Goal: Task Accomplishment & Management: Use online tool/utility

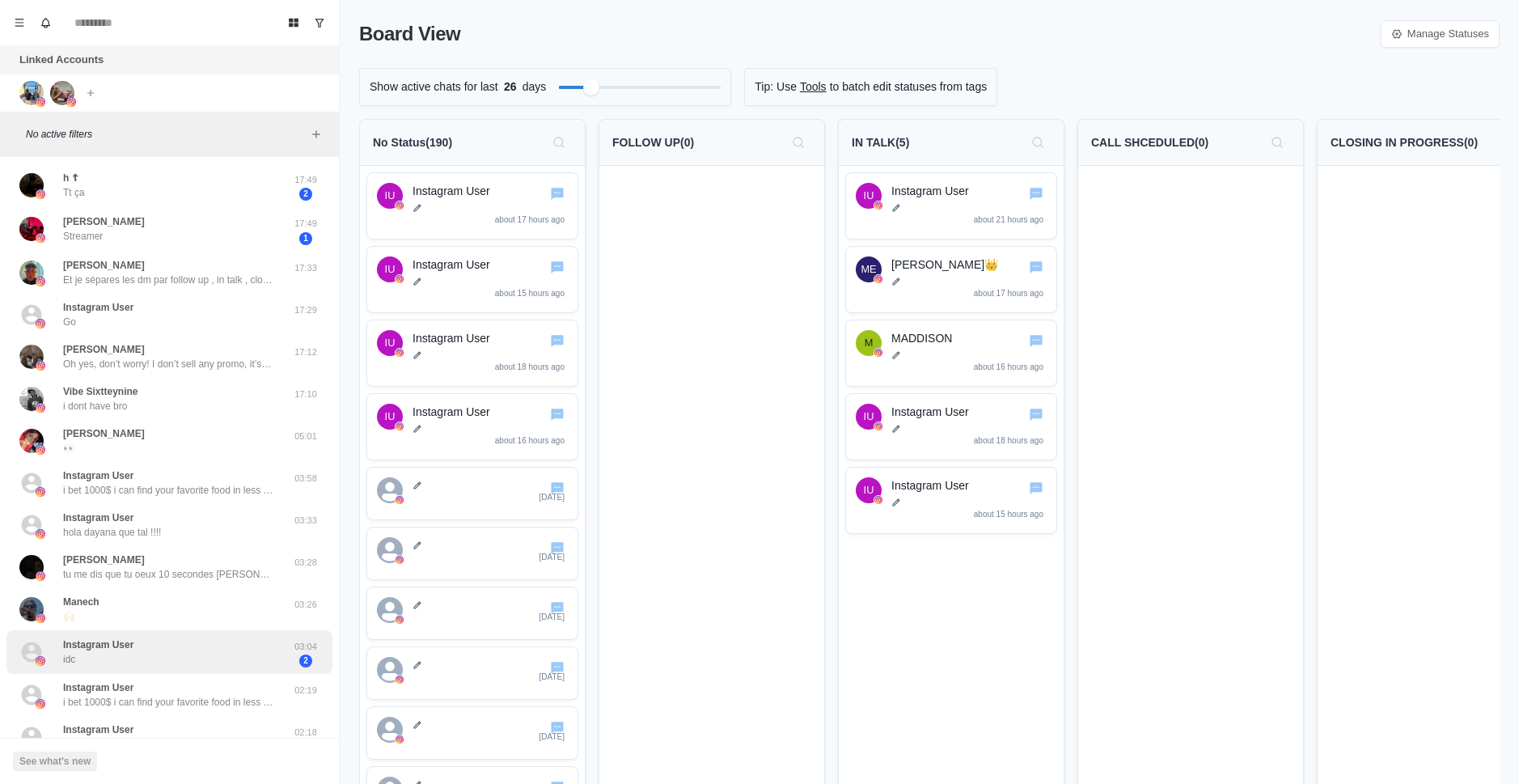
scroll to position [243, 0]
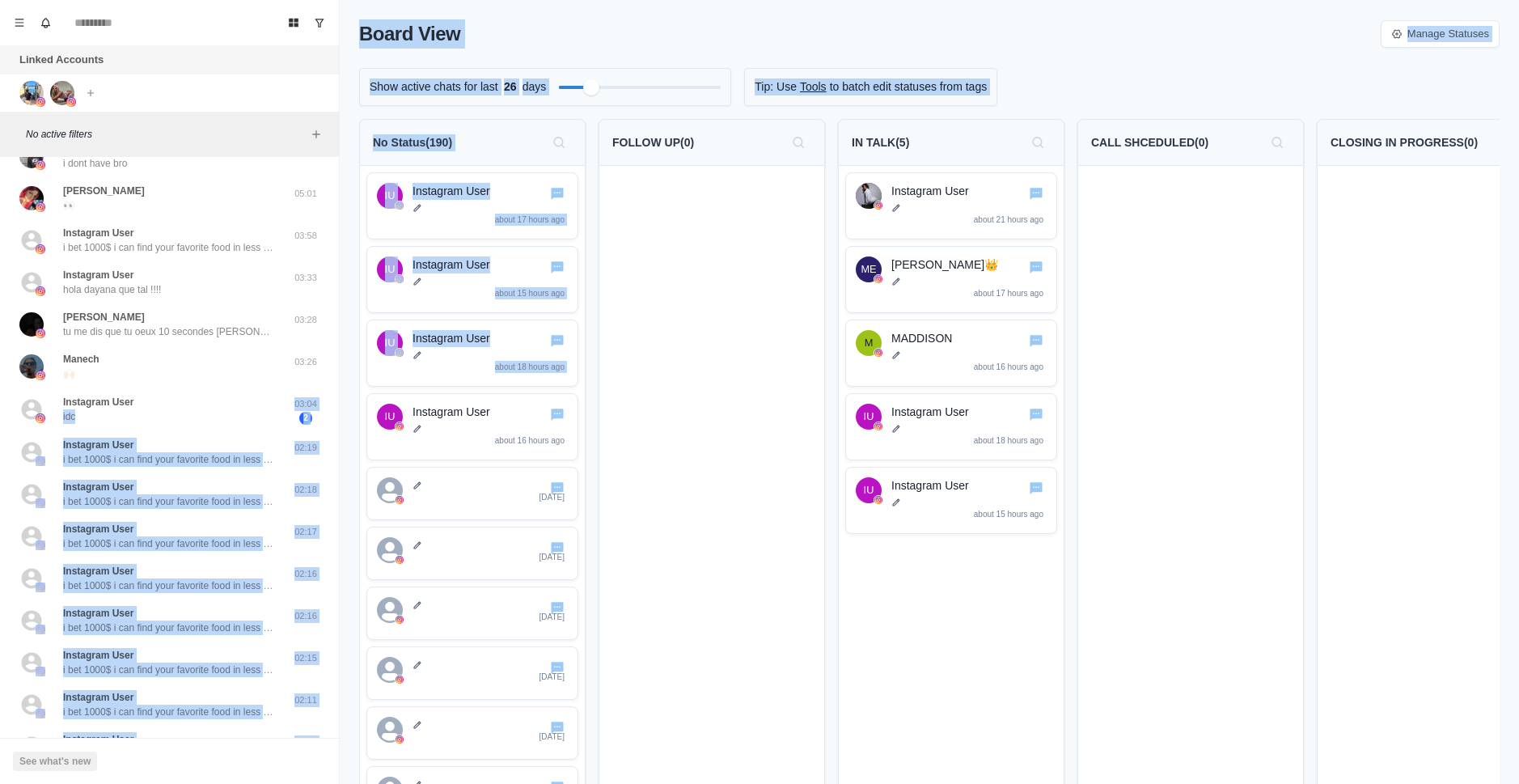
drag, startPoint x: 134, startPoint y: 408, endPoint x: 344, endPoint y: 429, distance: 211.0
click at [344, 429] on div "Board View Tools Archived Chats Mark many as read Keyboard shortcuts Team Setti…" at bounding box center [759, 392] width 1519 height 784
click at [345, 394] on div "Board View Manage Statuses Show active chats for last 26 days Tip: Use Tools to…" at bounding box center [929, 392] width 1179 height 784
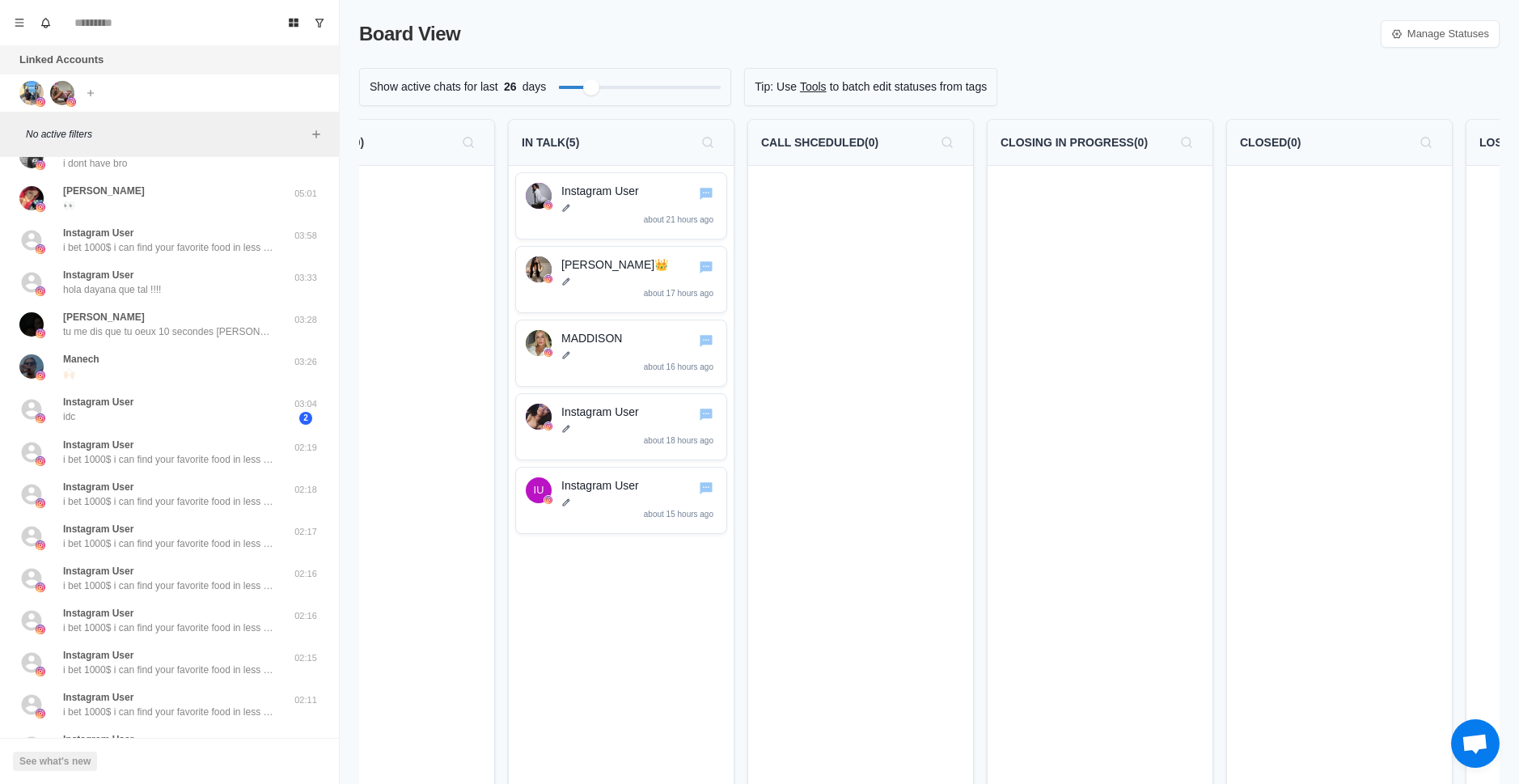
drag, startPoint x: 856, startPoint y: 323, endPoint x: 911, endPoint y: 316, distance: 55.4
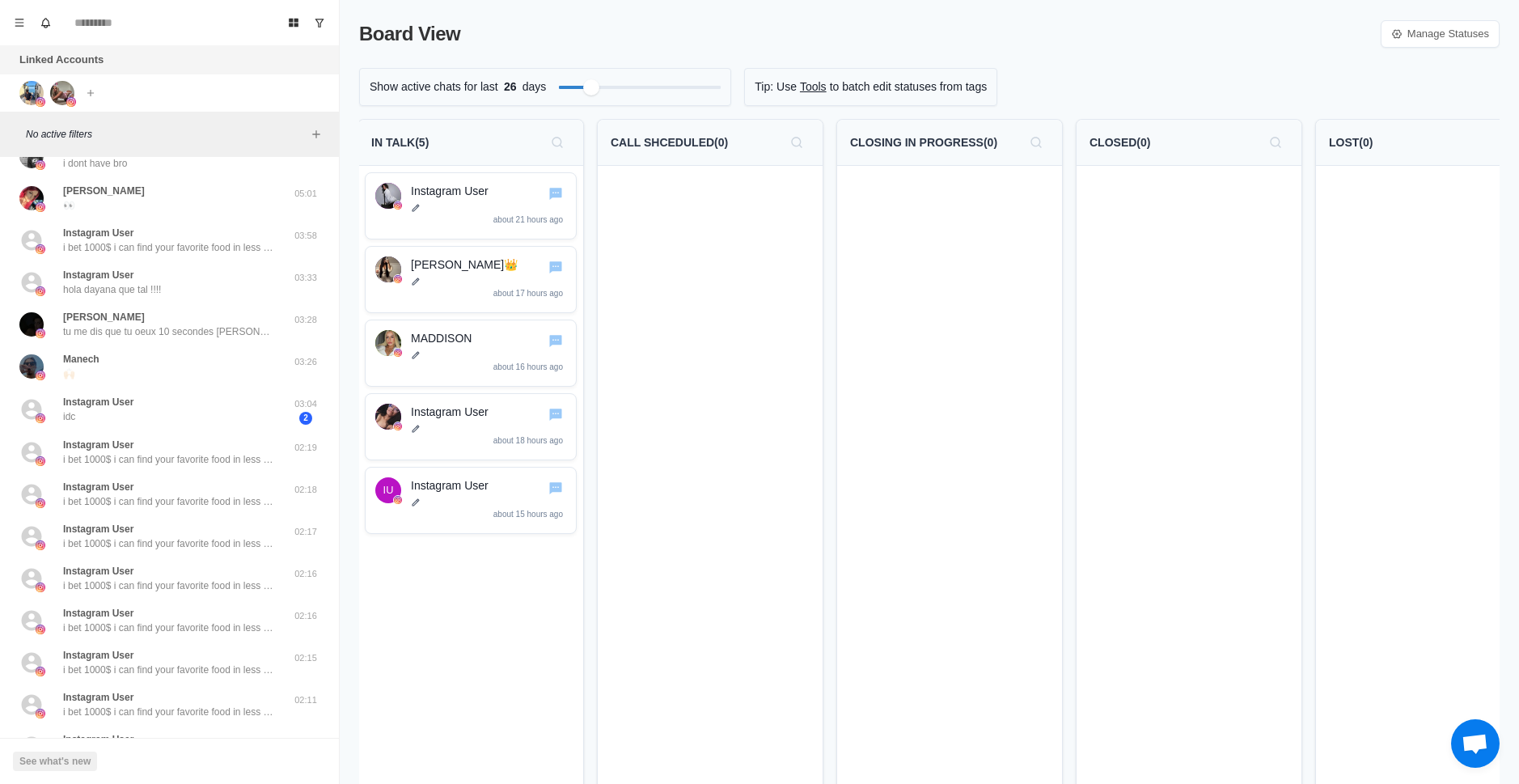
scroll to position [0, 535]
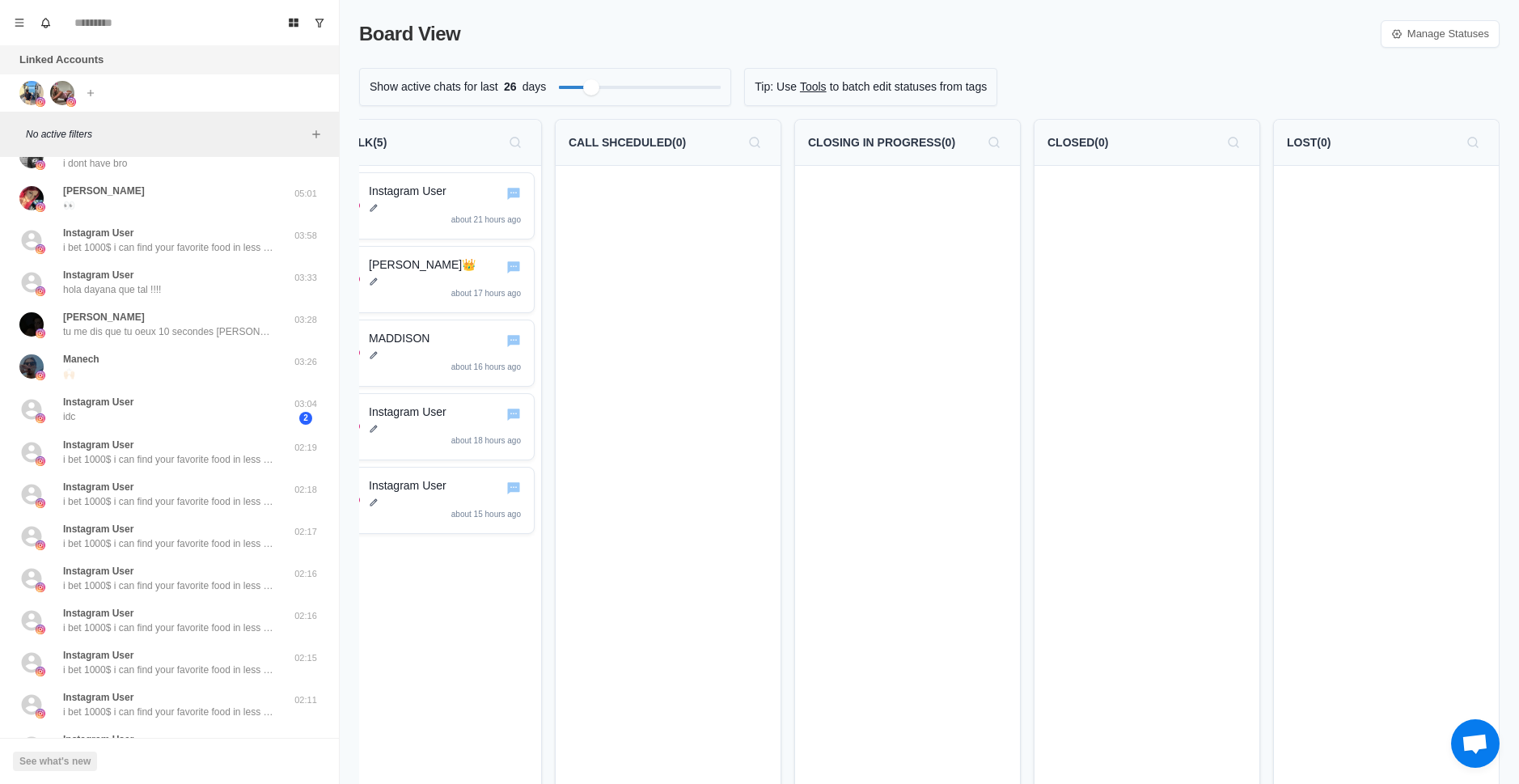
drag, startPoint x: 898, startPoint y: 316, endPoint x: 971, endPoint y: 305, distance: 73.8
drag, startPoint x: 956, startPoint y: 312, endPoint x: 727, endPoint y: 341, distance: 230.8
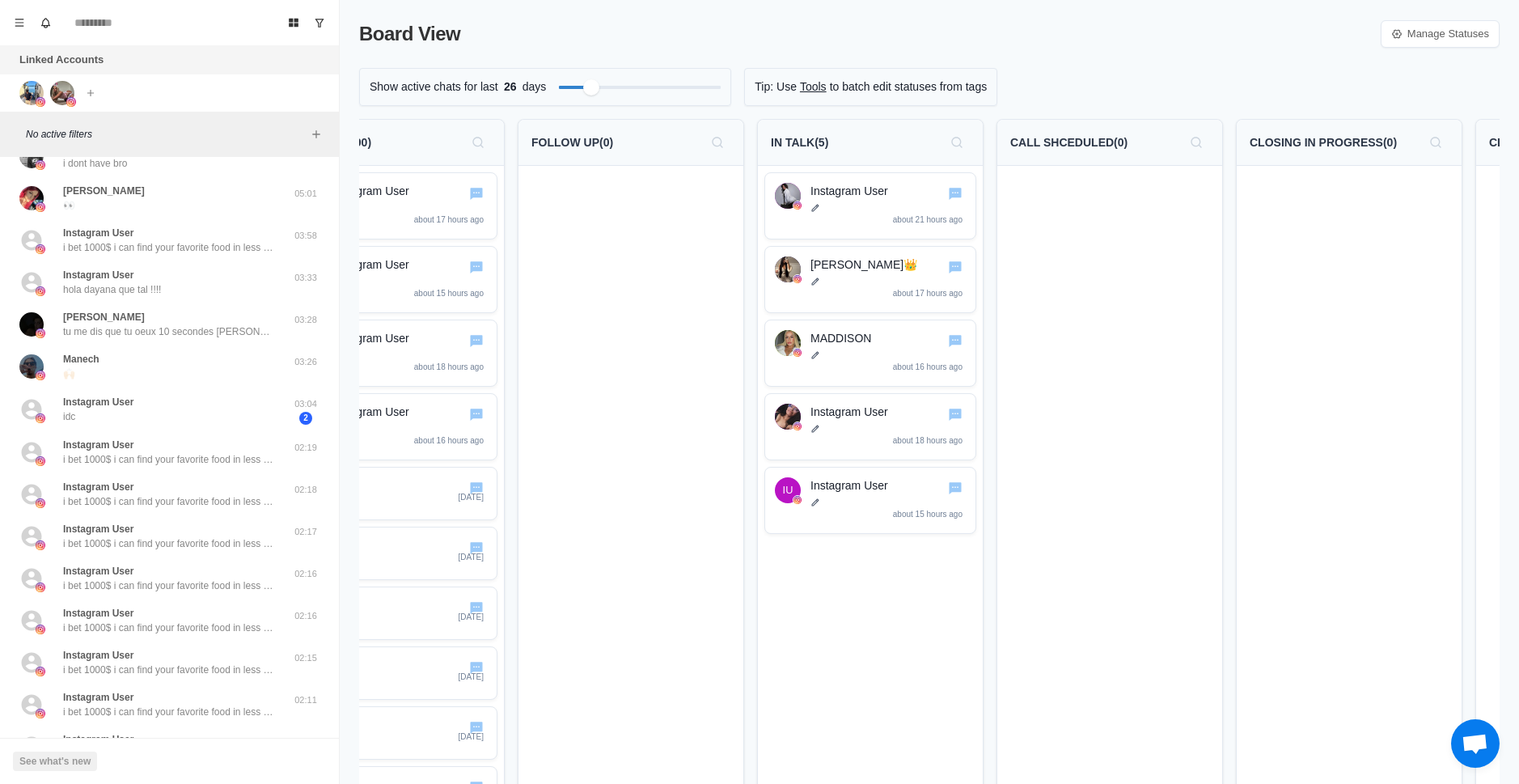
scroll to position [0, 0]
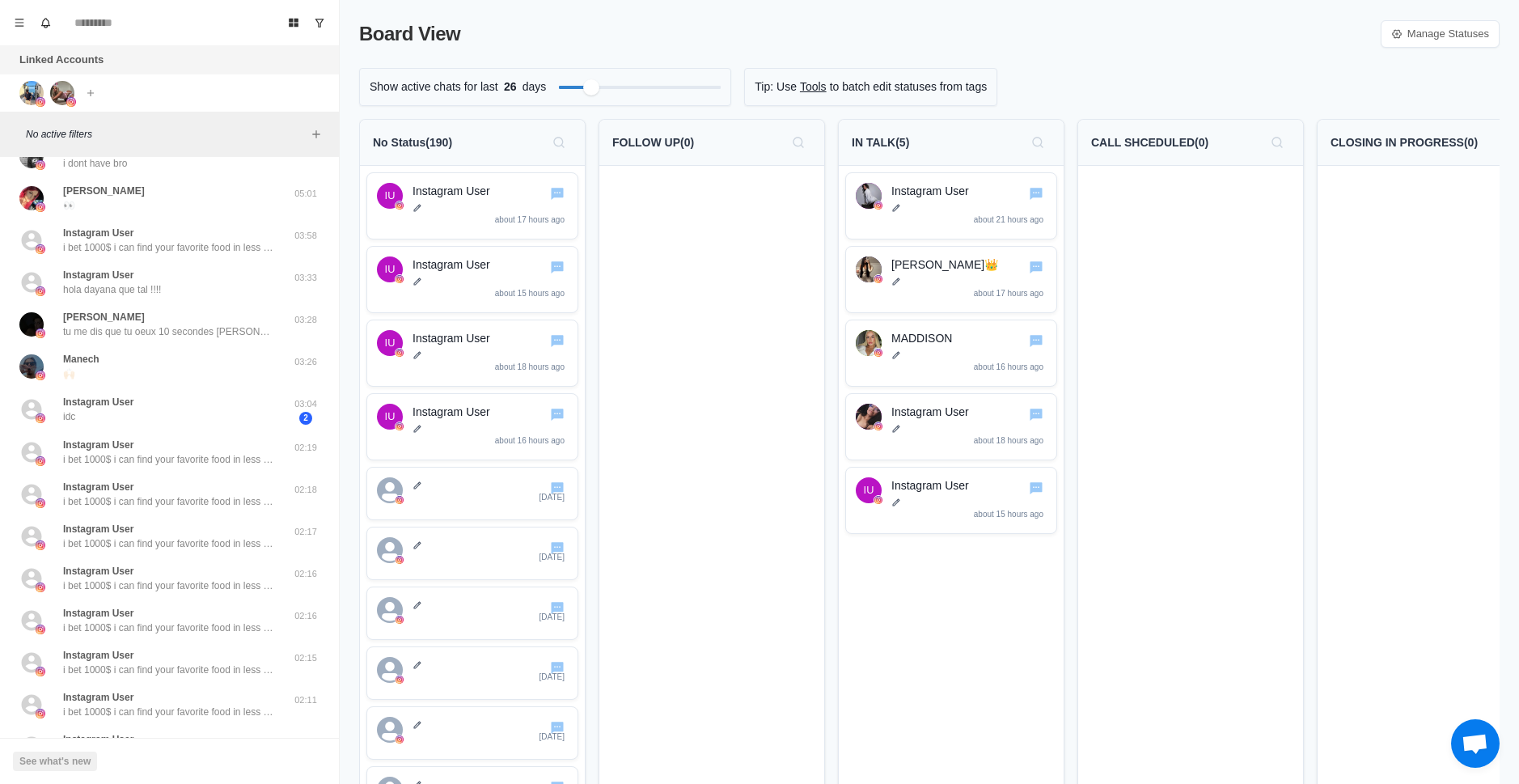
drag, startPoint x: 903, startPoint y: 359, endPoint x: 651, endPoint y: 363, distance: 252.0
drag, startPoint x: 651, startPoint y: 285, endPoint x: 288, endPoint y: 420, distance: 387.3
click at [300, 420] on span "2" at bounding box center [306, 418] width 13 height 13
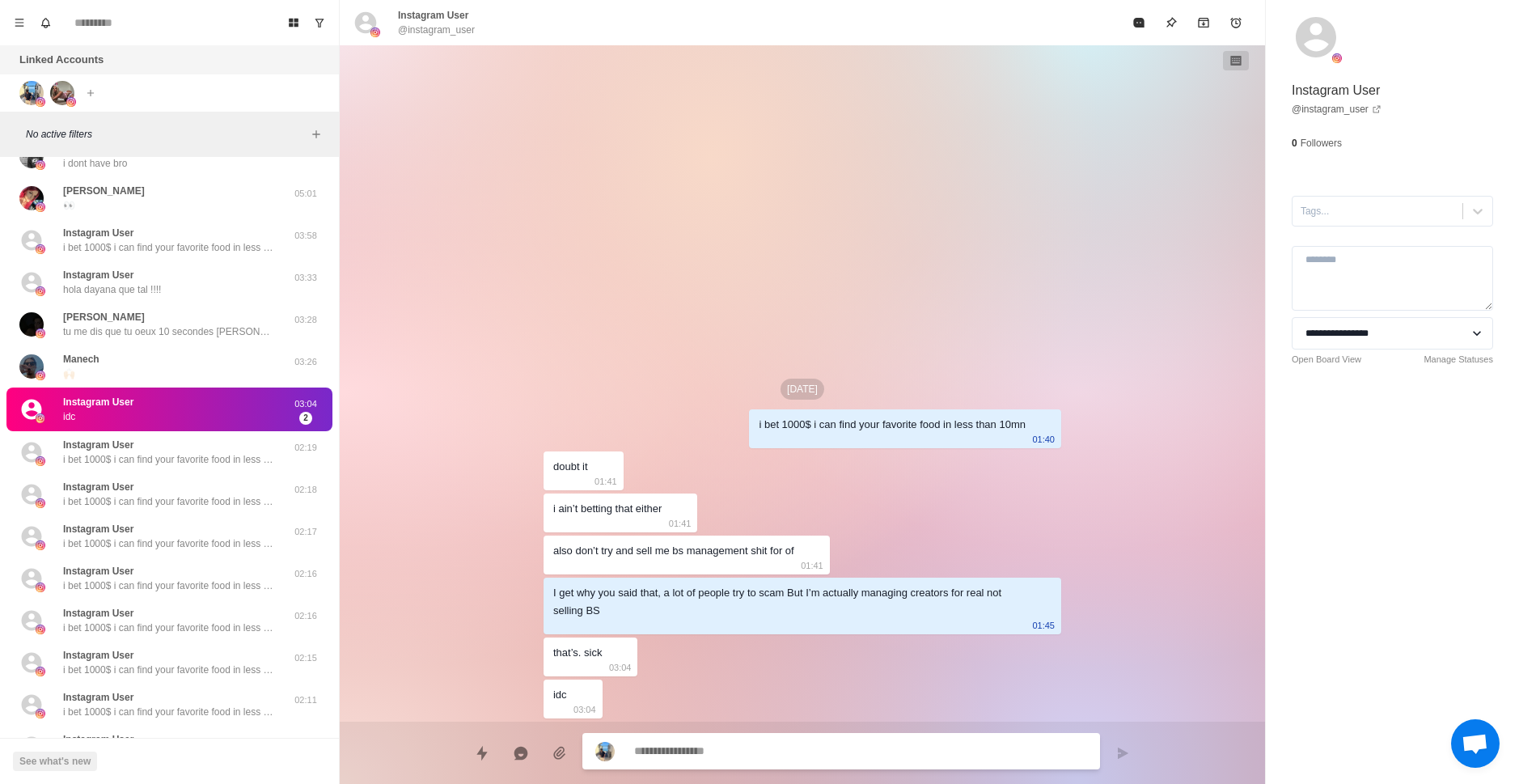
type textarea "*"
select select "**********"
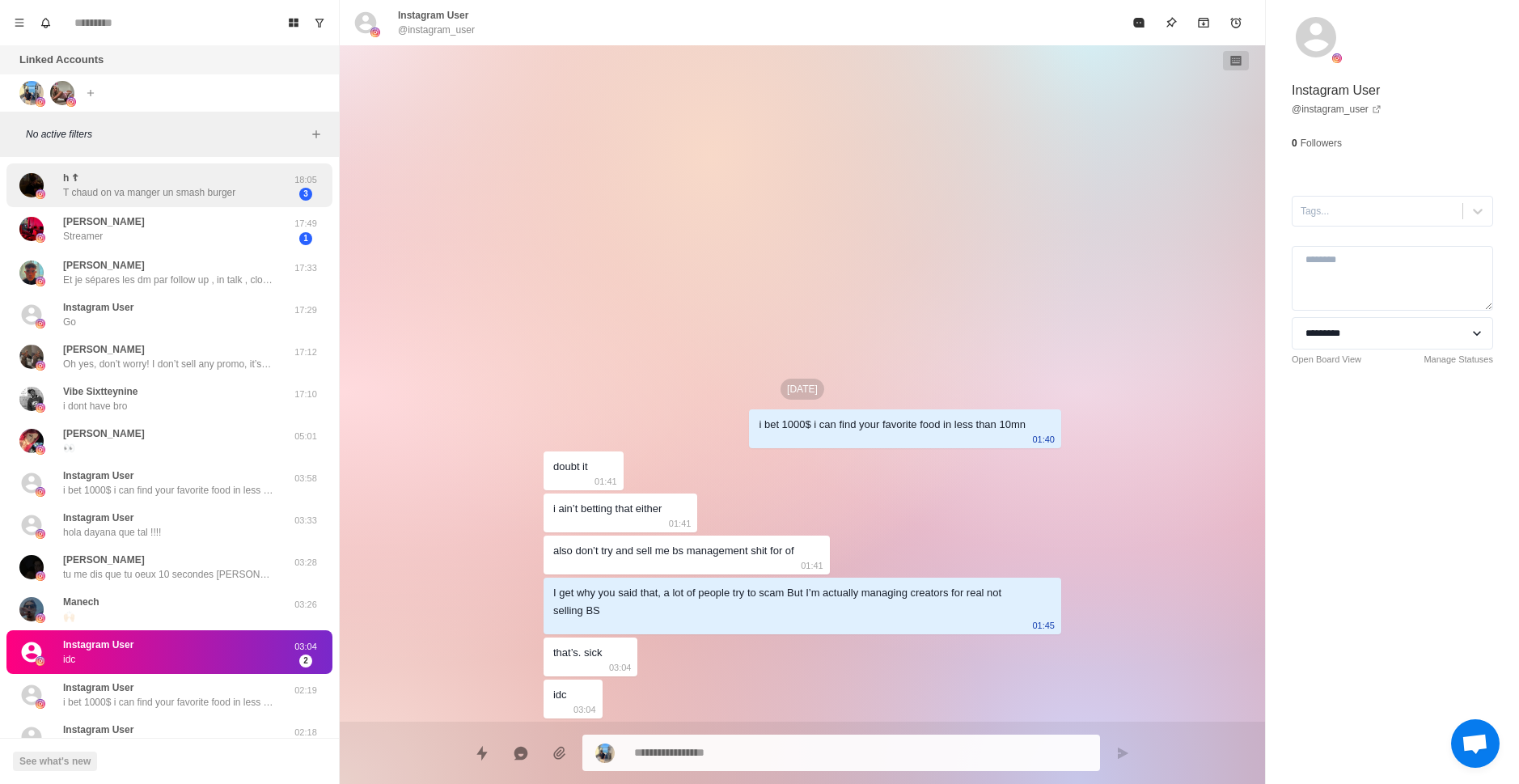
click at [232, 189] on p "T chaud on va manger un smash burger" at bounding box center [149, 192] width 173 height 15
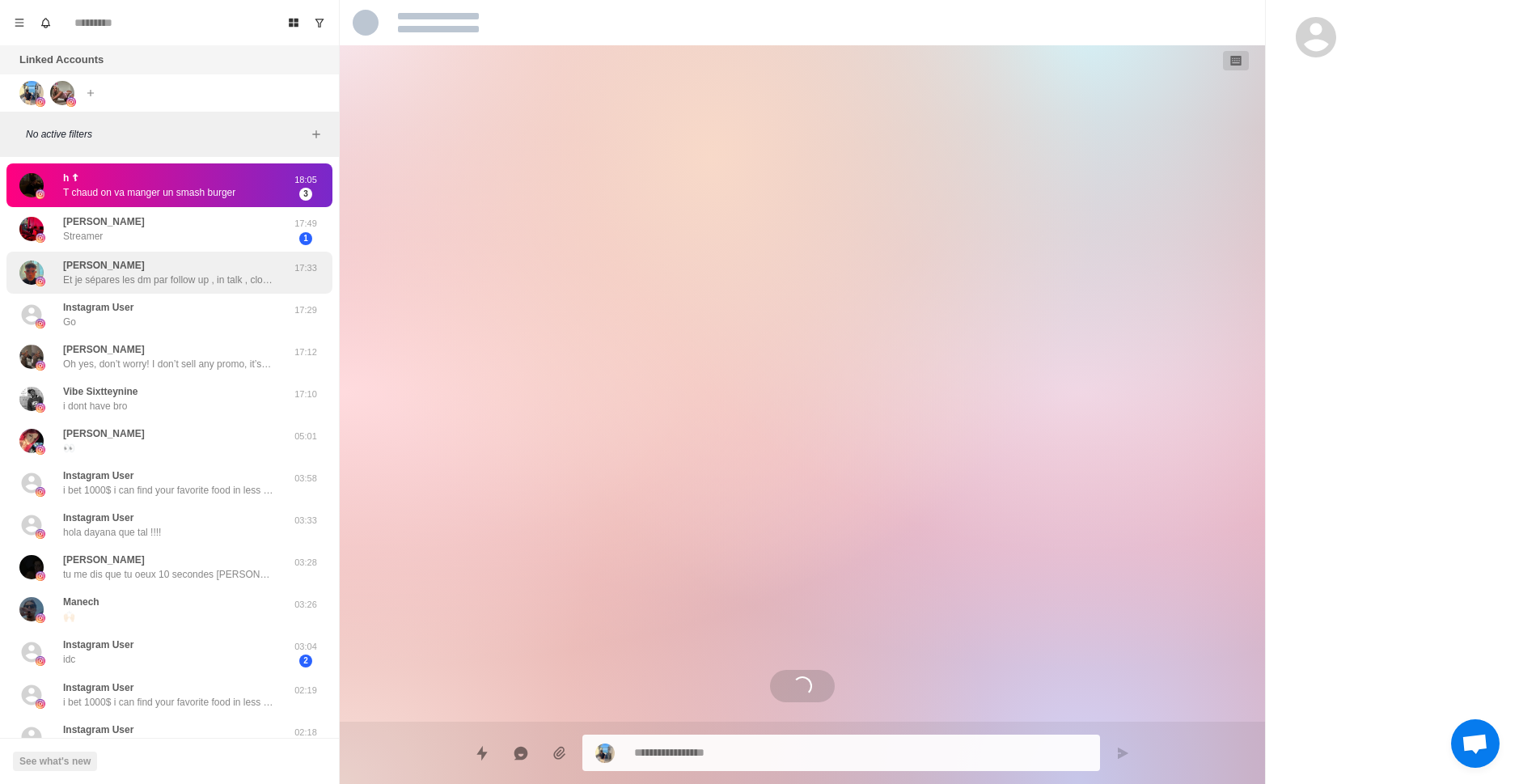
click at [197, 284] on p "Et je sépares les dm par follow up , in talk , closed , etc etc" at bounding box center [168, 280] width 210 height 15
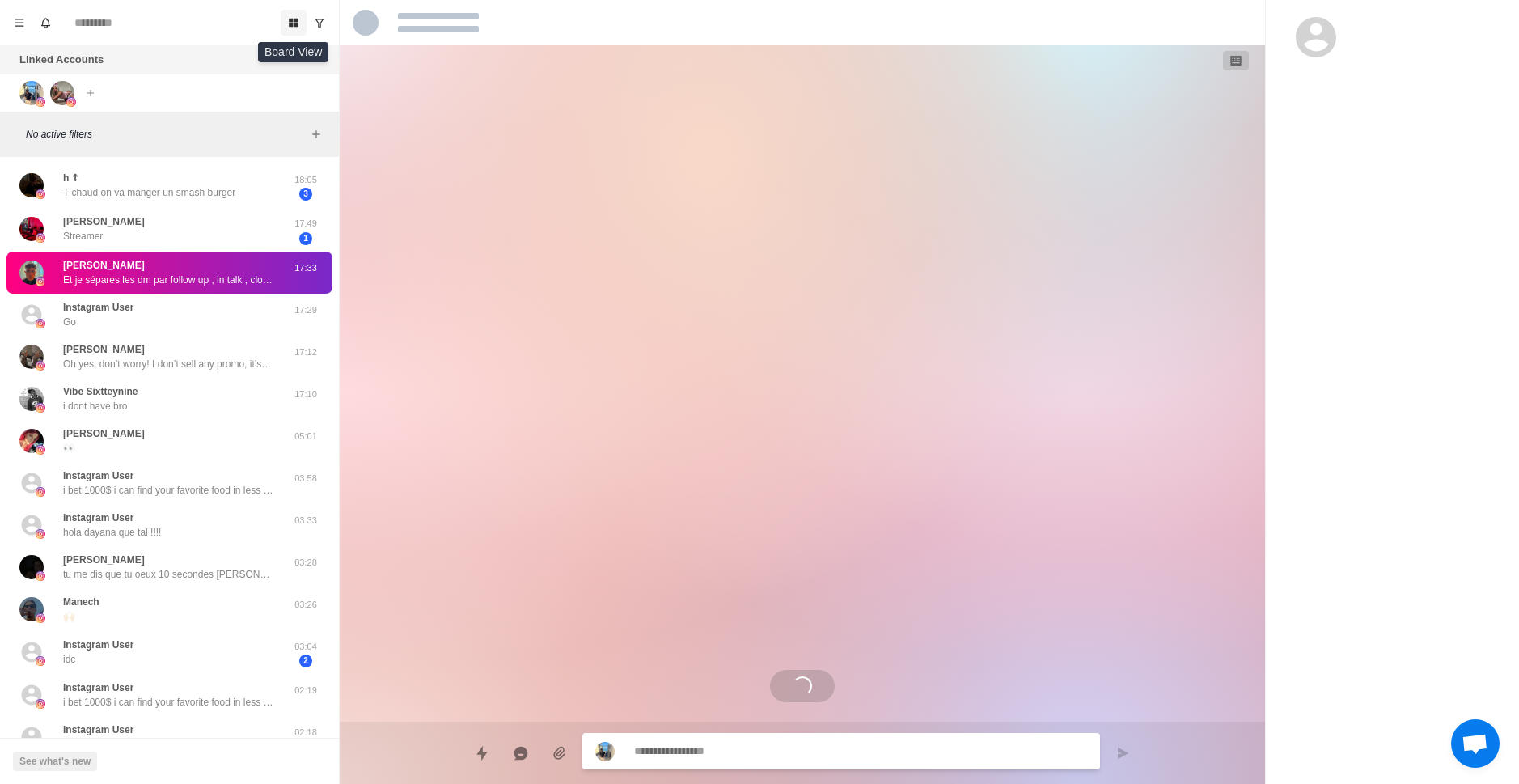
type textarea "*"
click at [288, 33] on button "Board View" at bounding box center [294, 22] width 26 height 26
